Goal: Task Accomplishment & Management: Manage account settings

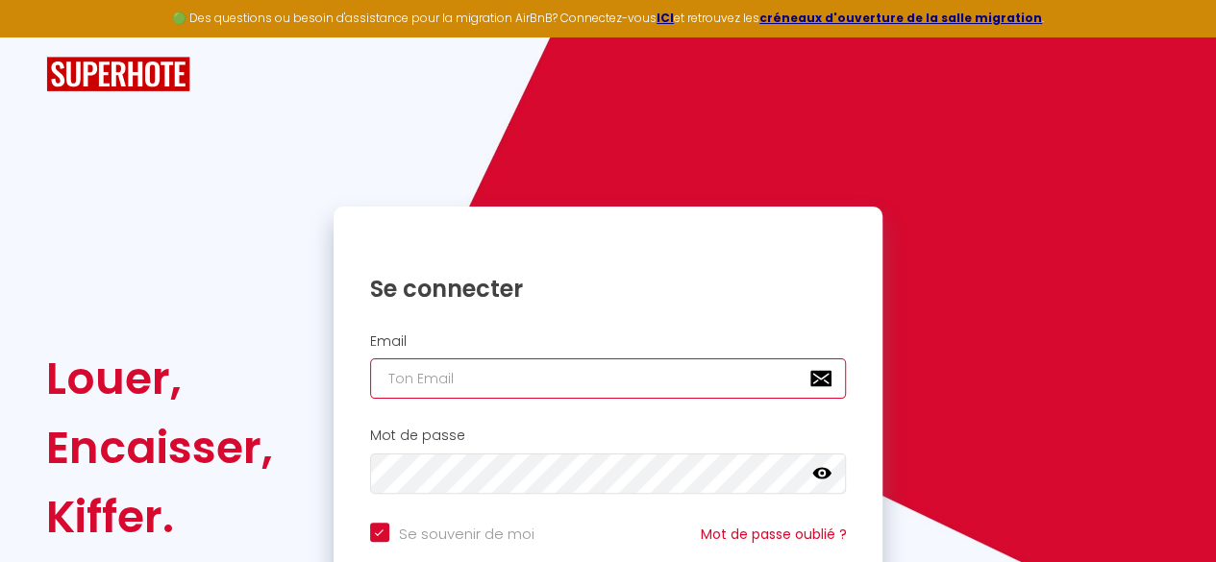
click at [561, 378] on input "email" at bounding box center [608, 379] width 477 height 40
type input "e"
checkbox input "true"
type input "el"
checkbox input "true"
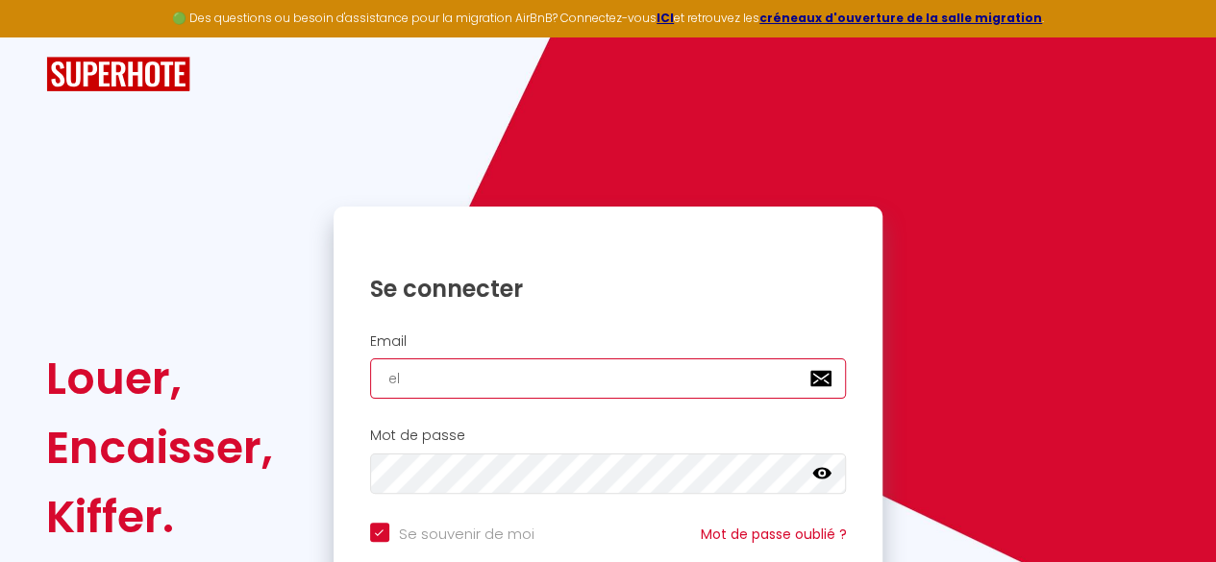
type input "eli"
checkbox input "true"
type input "elin"
checkbox input "true"
type input "elina"
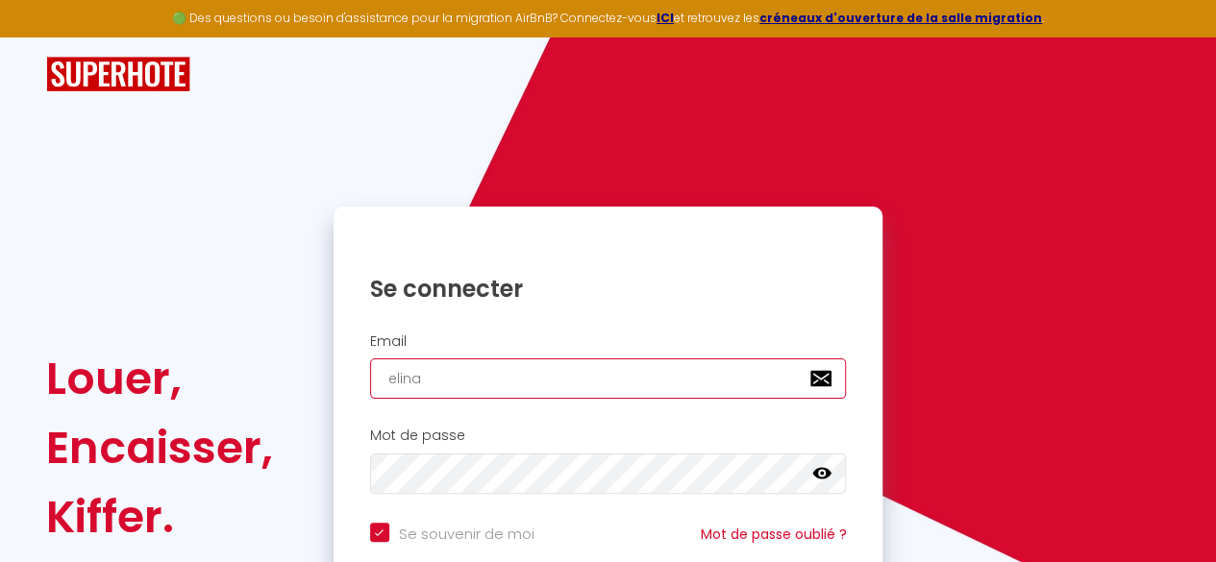
checkbox input "true"
type input "elinac"
checkbox input "true"
type input "elinacs"
checkbox input "true"
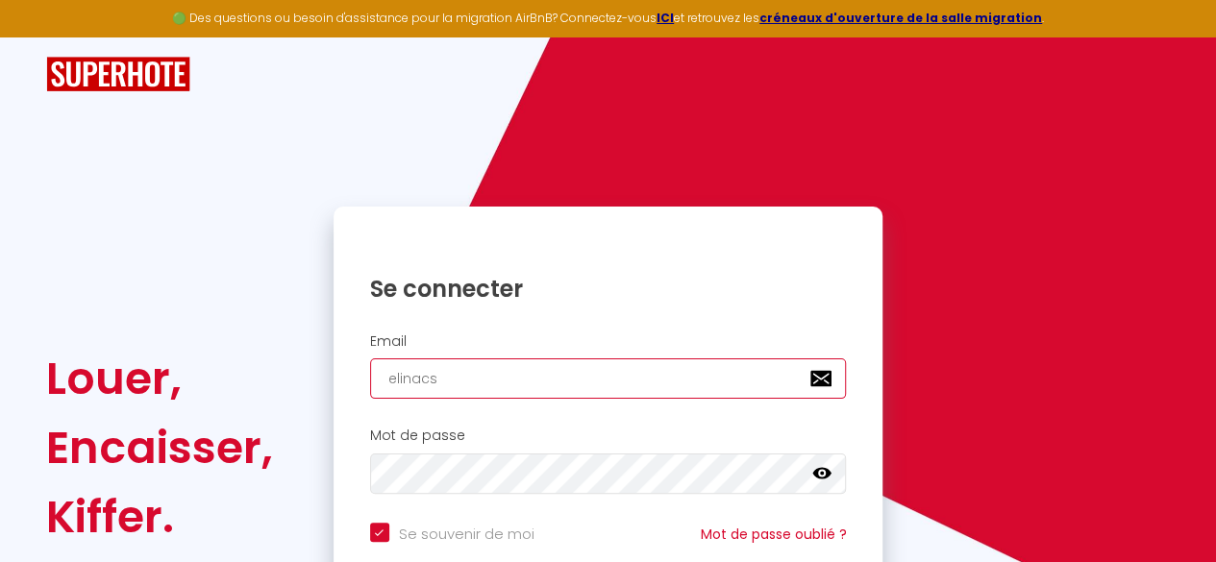
type input "elinacsc"
checkbox input "true"
type input "elinacsc@"
checkbox input "true"
type input "elinacsc@o"
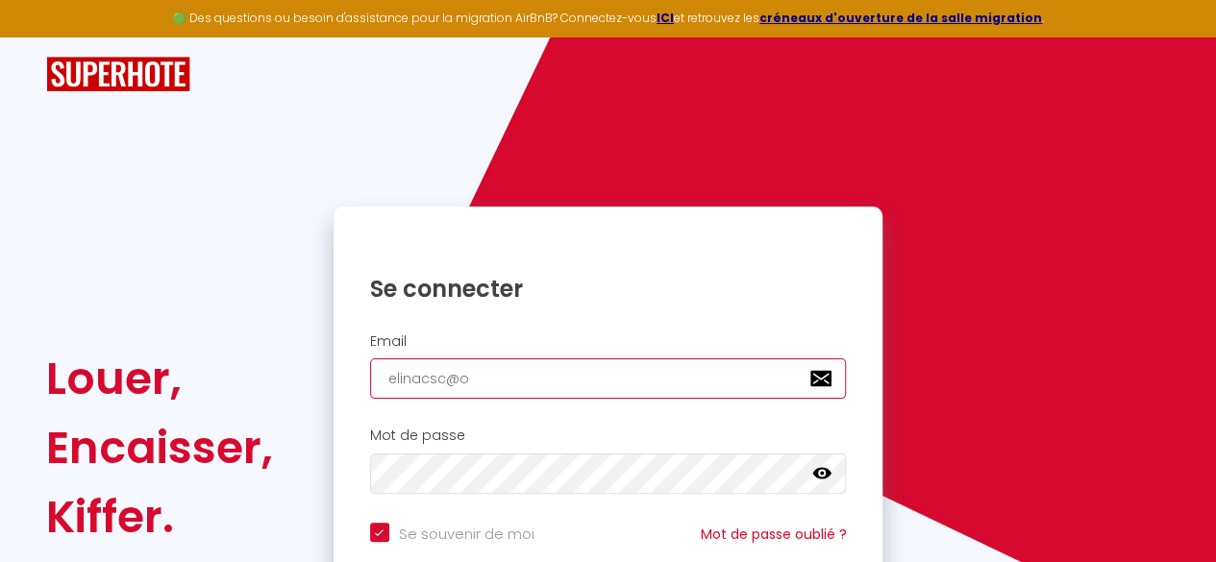
checkbox input "true"
type input "elinacsc@or"
checkbox input "true"
type input "elinacsc@ora"
checkbox input "true"
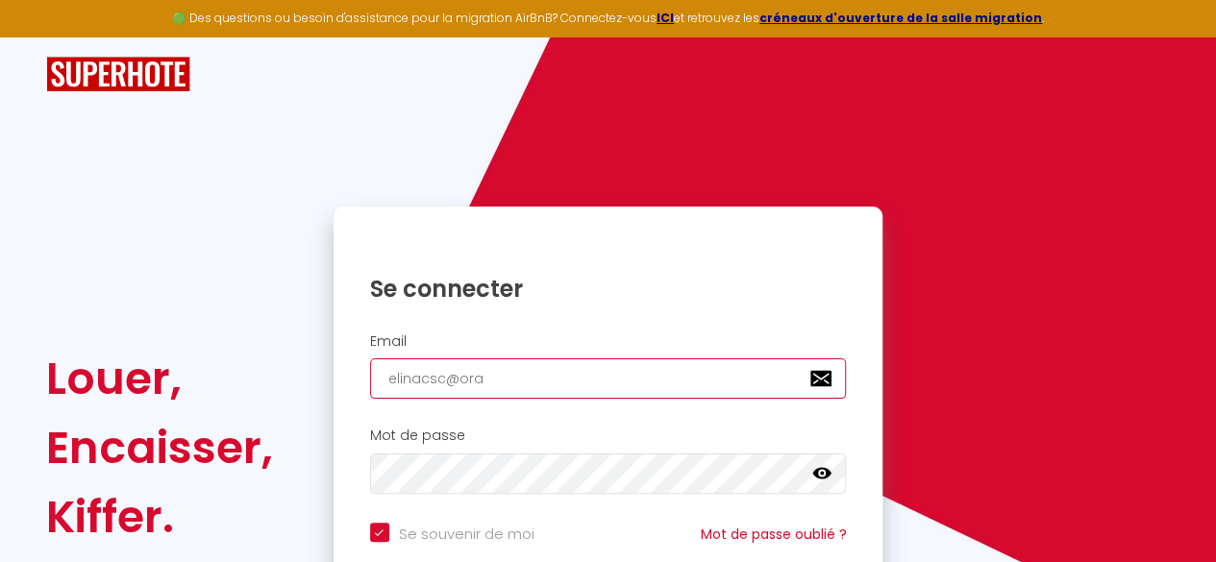
type input "elinacsc@oran"
checkbox input "true"
type input "elinacsc@orang"
checkbox input "true"
type input "[EMAIL_ADDRESS]"
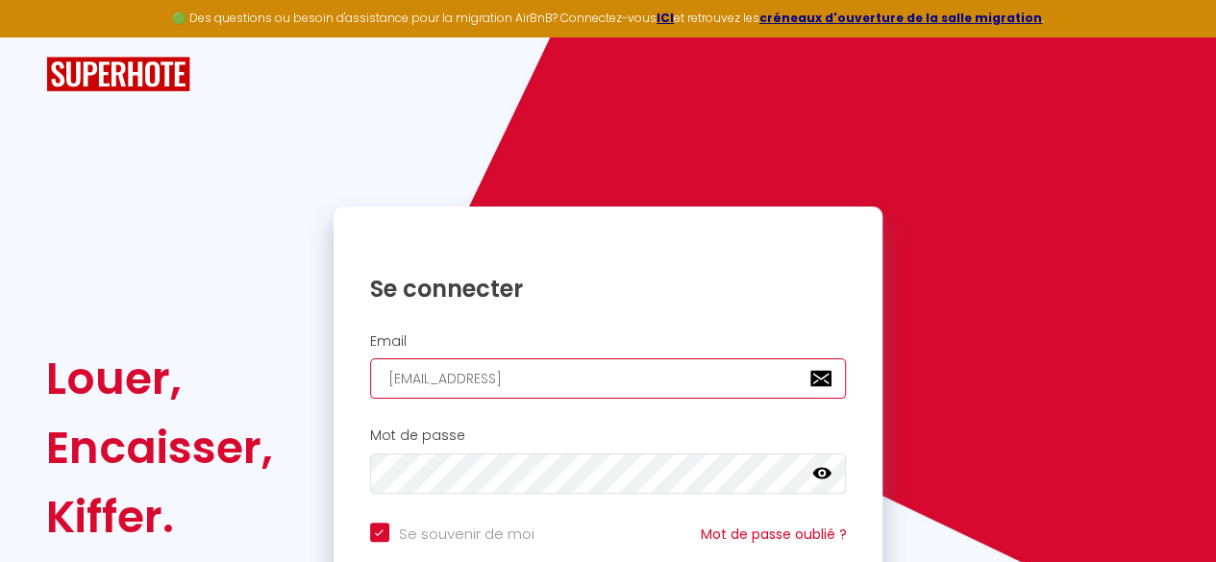
checkbox input "true"
type input "[EMAIL_ADDRESS]."
checkbox input "true"
type input "elinacsc@orange.f"
checkbox input "true"
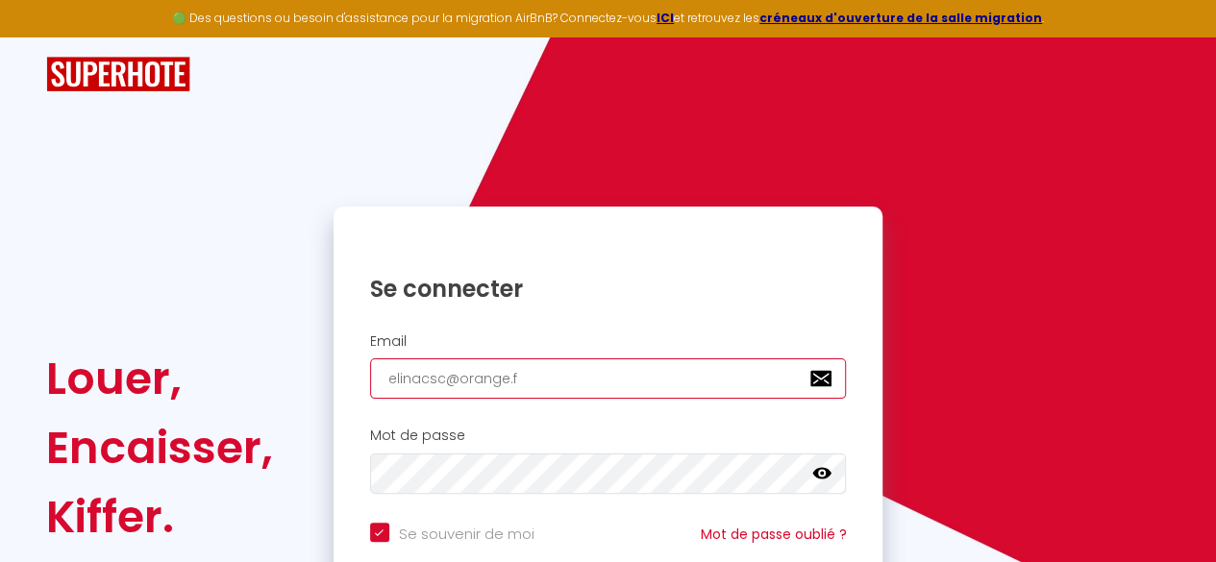
type input "[EMAIL_ADDRESS][DOMAIN_NAME]"
checkbox input "true"
type input "[EMAIL_ADDRESS][DOMAIN_NAME]"
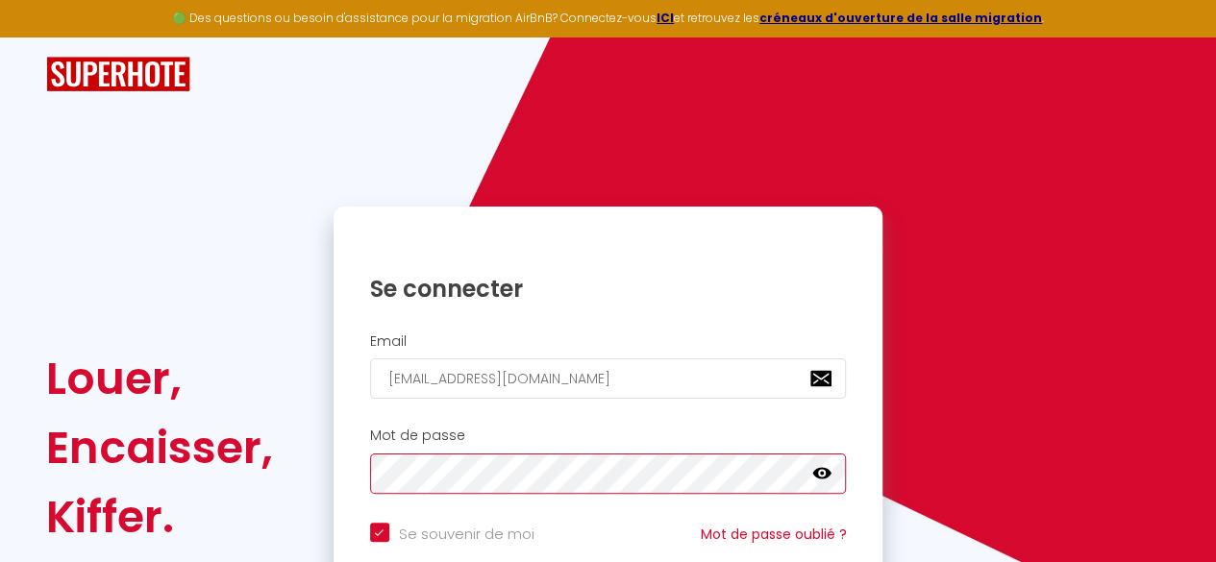
checkbox input "true"
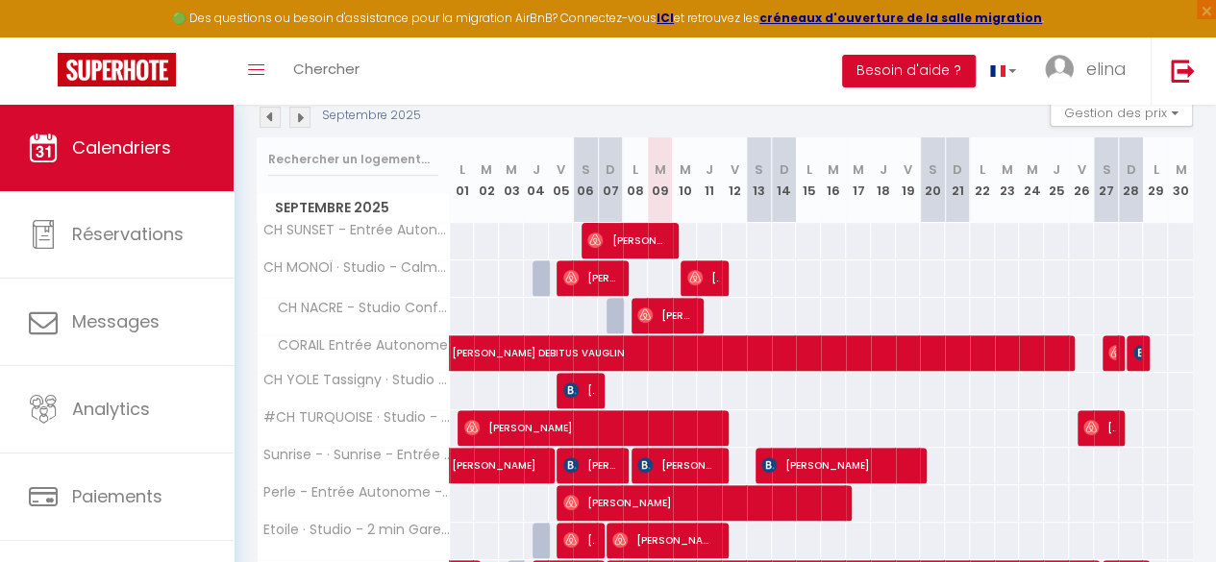
scroll to position [210, 0]
